Goal: Information Seeking & Learning: Learn about a topic

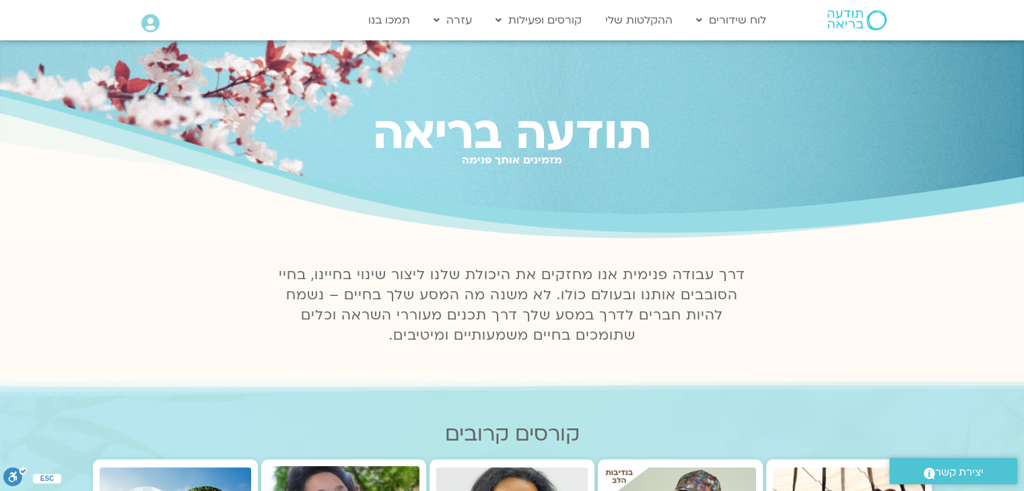
click at [147, 28] on icon at bounding box center [150, 23] width 18 height 19
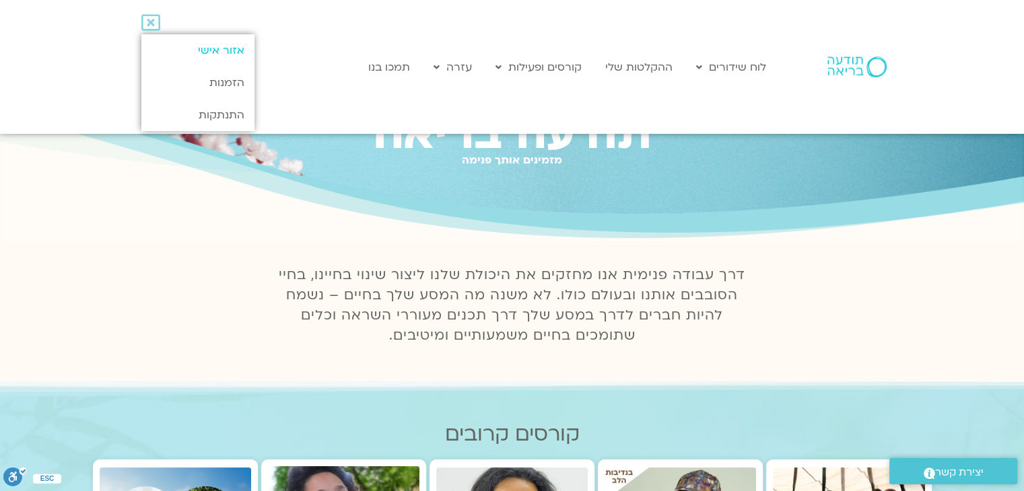
click at [239, 47] on link "אזור אישי" at bounding box center [197, 50] width 112 height 32
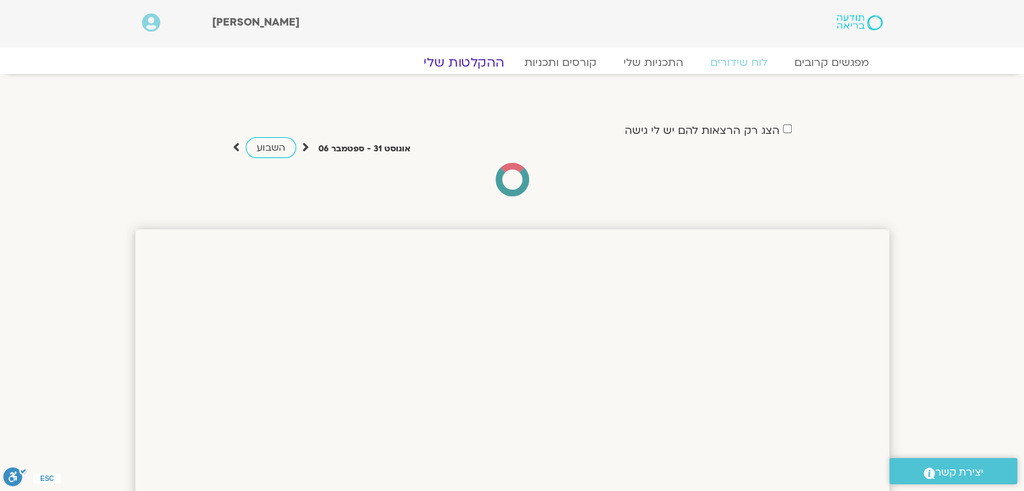
click at [485, 61] on link "ההקלטות שלי" at bounding box center [463, 63] width 113 height 16
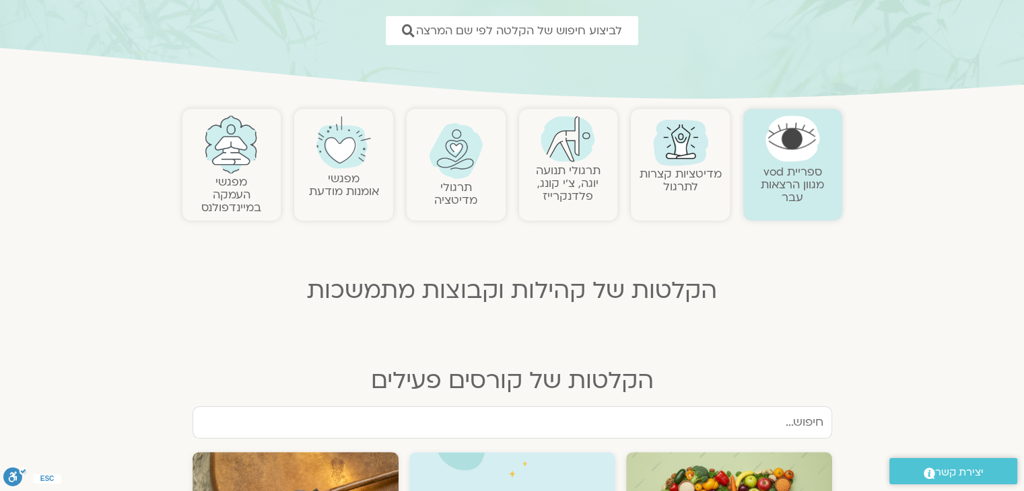
scroll to position [202, 0]
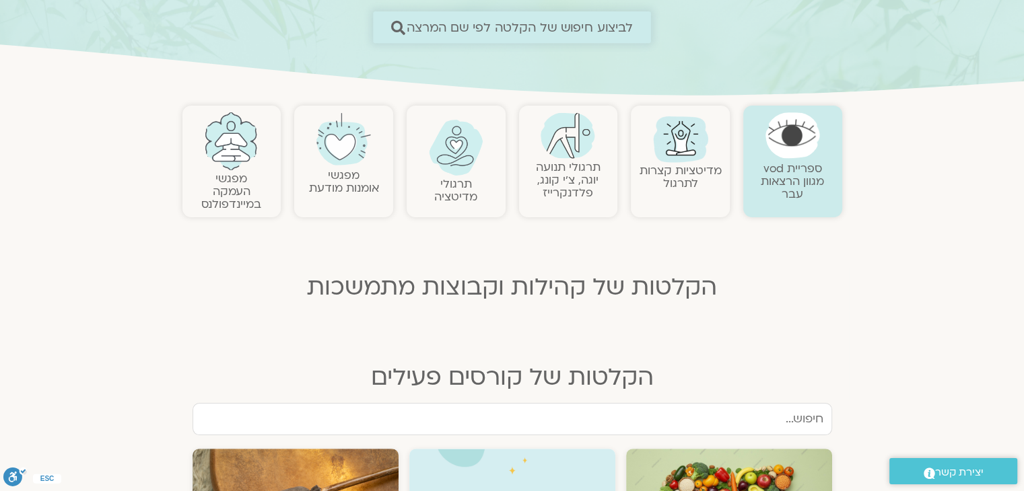
click at [526, 28] on span "לביצוע חיפוש של הקלטה לפי שם המרצה" at bounding box center [520, 27] width 227 height 14
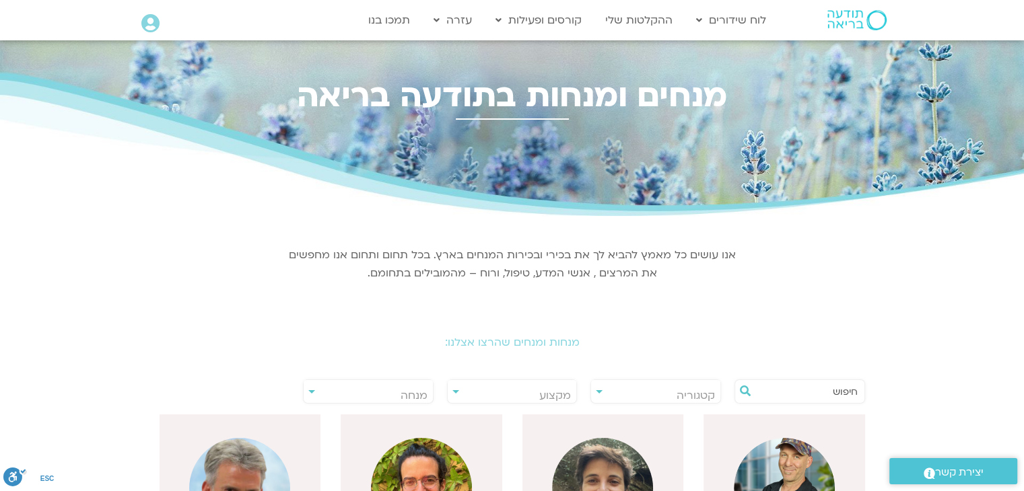
click at [796, 396] on input "text" at bounding box center [806, 391] width 102 height 23
type input "ארנינה"
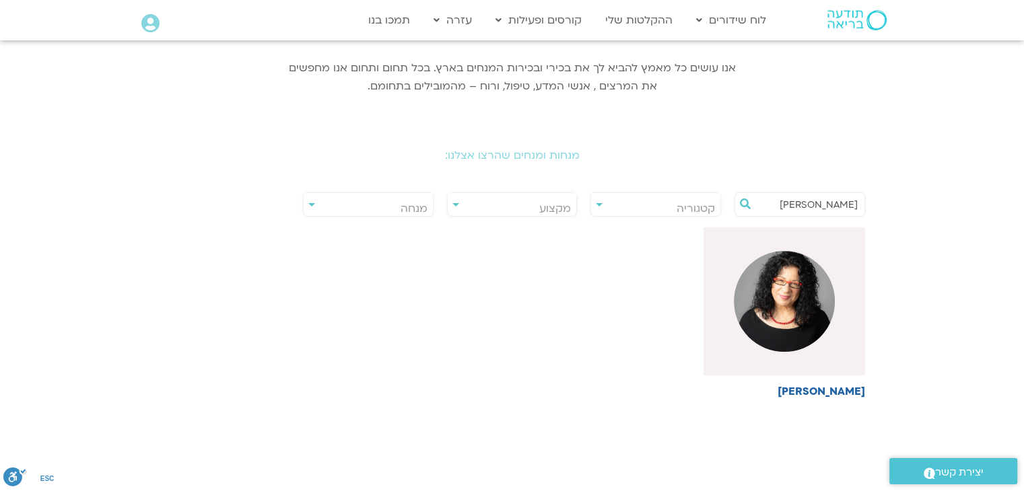
scroll to position [269, 0]
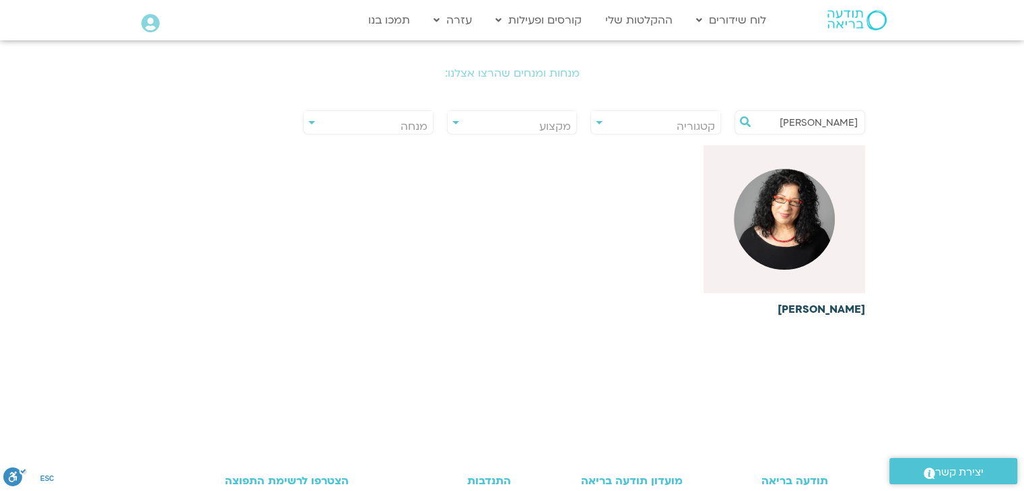
click at [810, 273] on div at bounding box center [784, 219] width 162 height 148
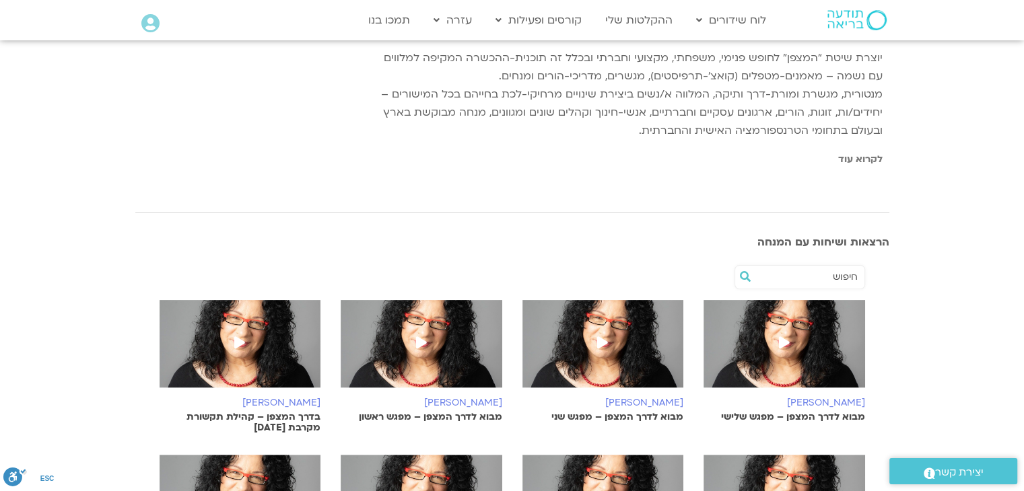
scroll to position [404, 0]
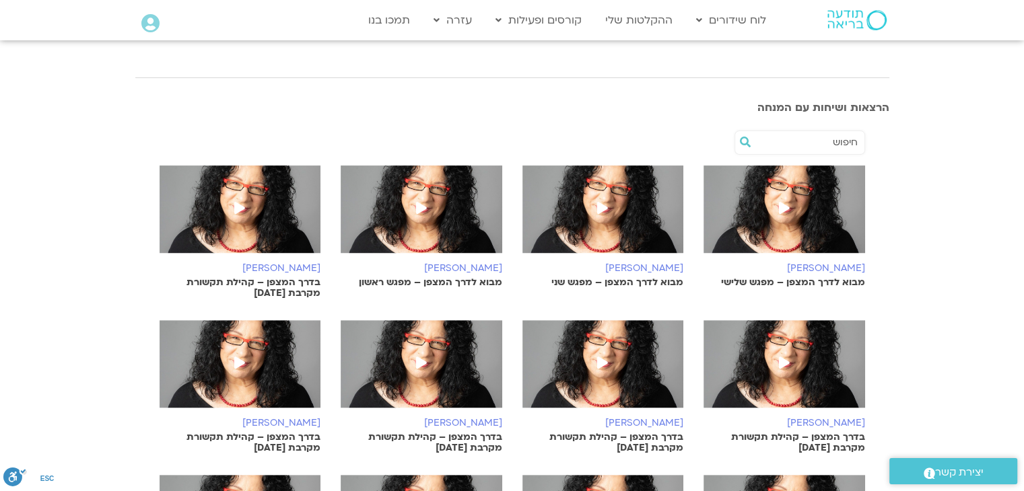
click at [600, 205] on icon at bounding box center [602, 208] width 11 height 12
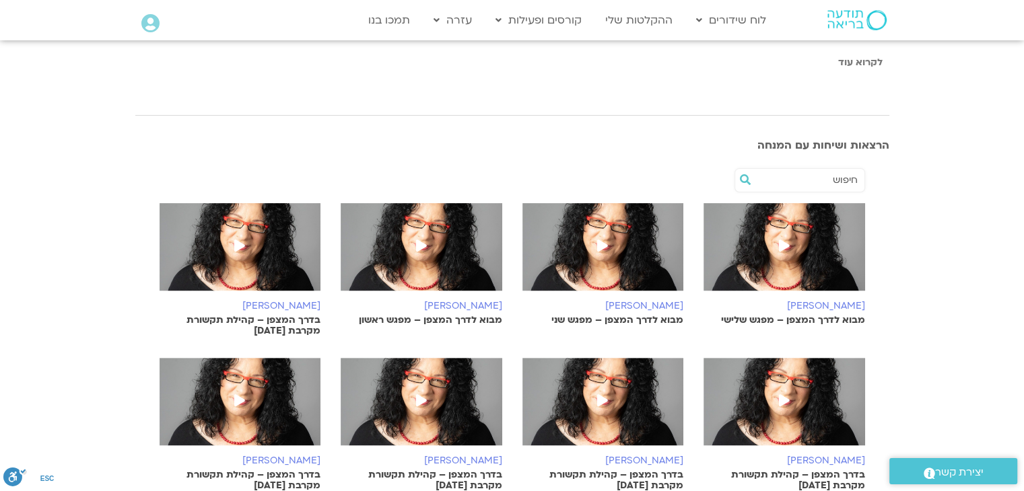
click at [241, 244] on icon at bounding box center [239, 246] width 11 height 12
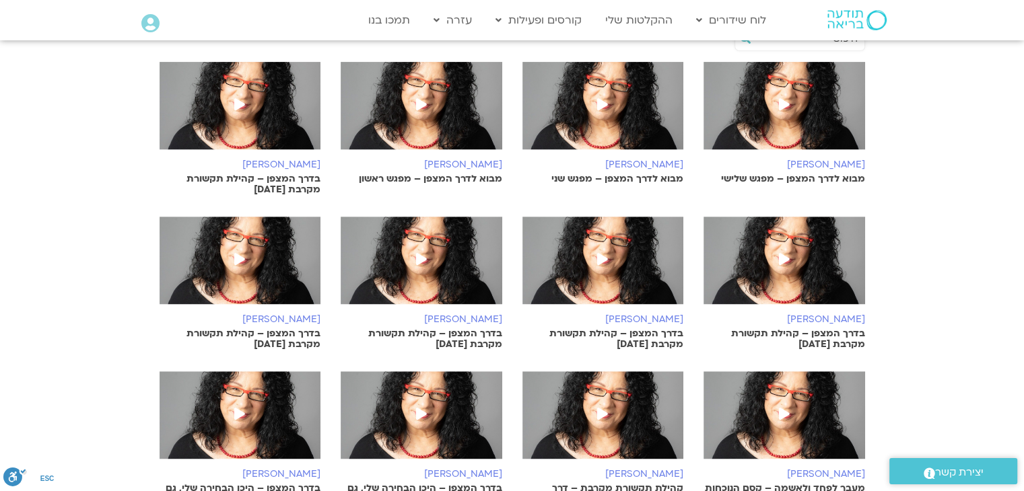
scroll to position [530, 0]
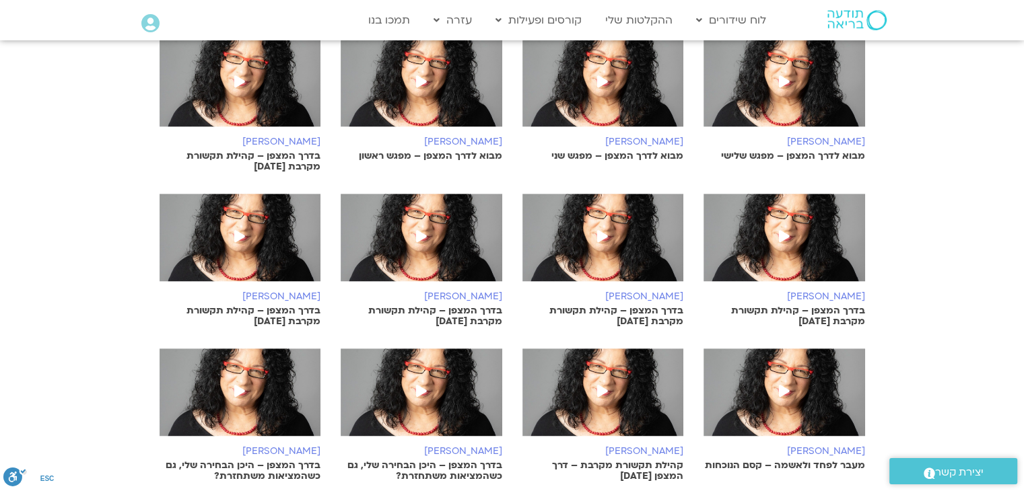
click at [422, 235] on icon at bounding box center [421, 236] width 11 height 12
